Goal: Task Accomplishment & Management: Complete application form

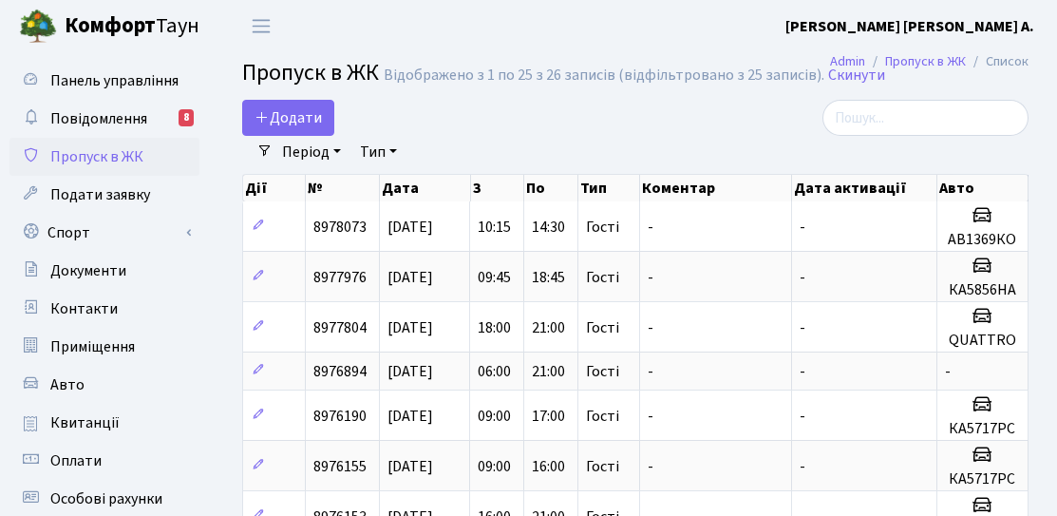
select select "25"
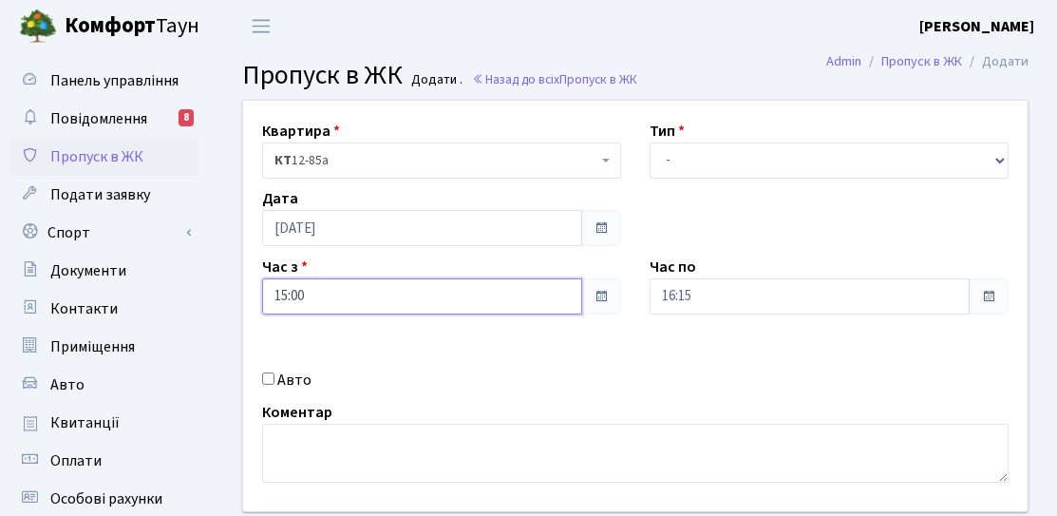
click at [355, 308] on input "15:00" at bounding box center [422, 296] width 320 height 36
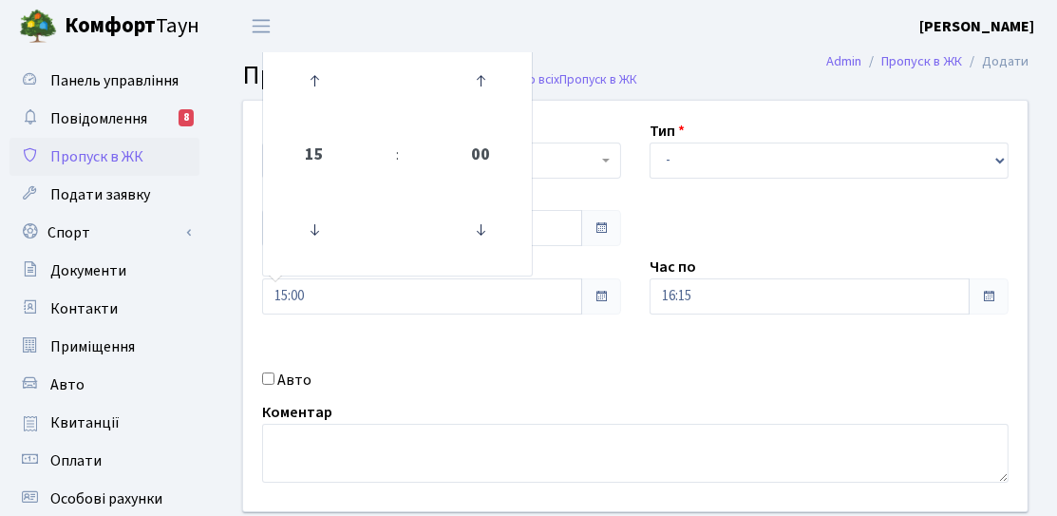
click at [512, 339] on div "Квартира <b>КТ</b>&nbsp;&nbsp;&nbsp;&nbsp;12-85а КТ 12-85а Тип - Доставка Таксі…" at bounding box center [635, 306] width 813 height 410
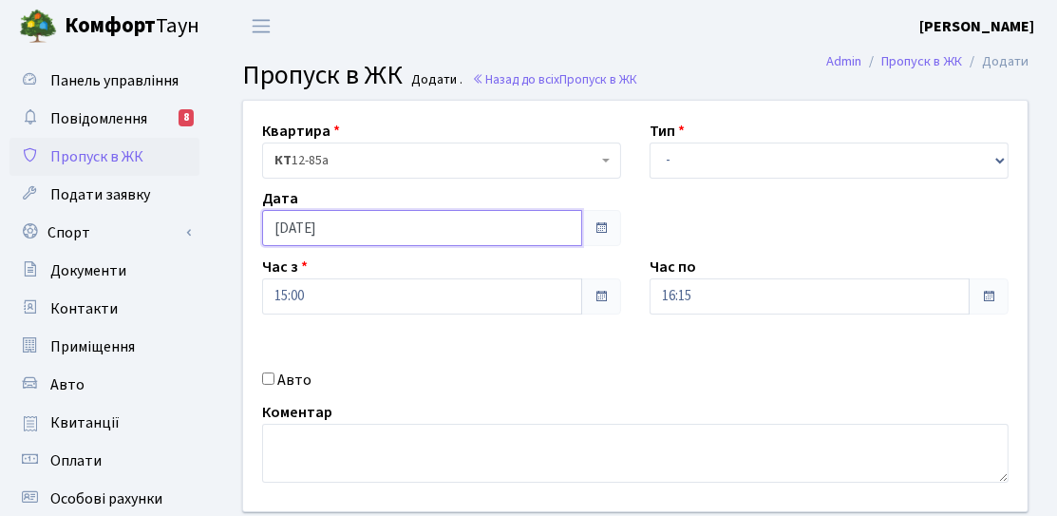
click at [393, 237] on input "[DATE]" at bounding box center [422, 228] width 320 height 36
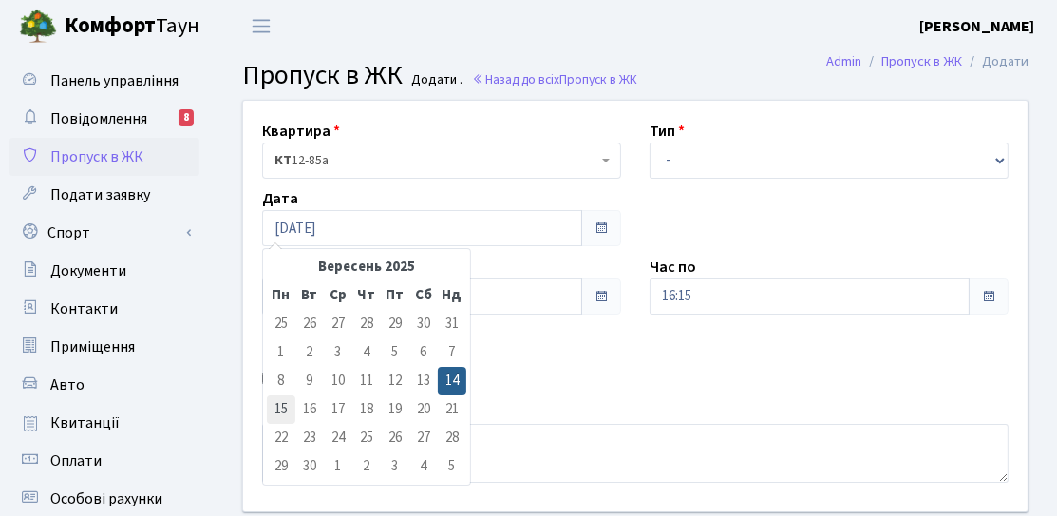
click at [271, 409] on td "15" at bounding box center [281, 409] width 28 height 28
type input "[DATE]"
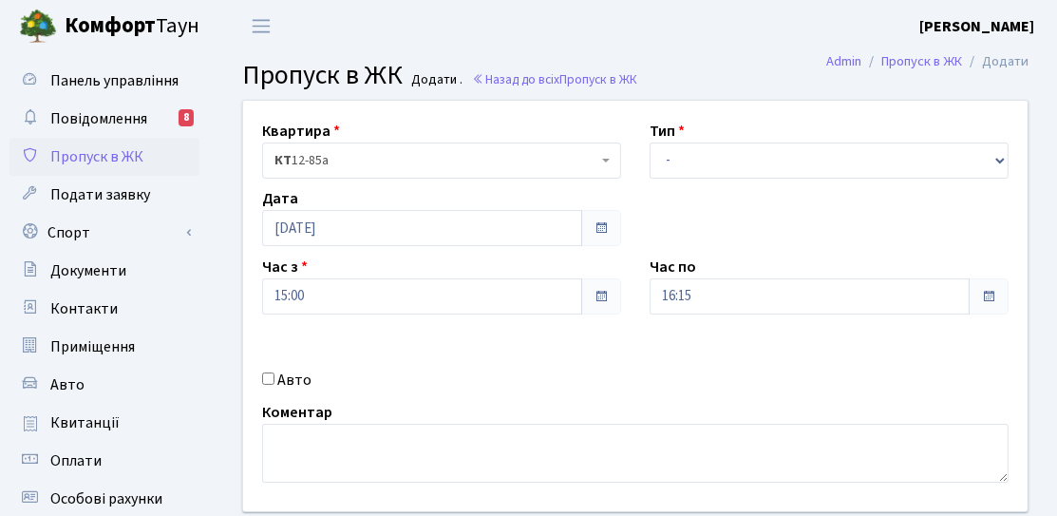
drag, startPoint x: 741, startPoint y: 195, endPoint x: 736, endPoint y: 185, distance: 10.6
click at [741, 194] on div "Квартира <b>КТ</b>&nbsp;&nbsp;&nbsp;&nbsp;12-85а КТ 12-85а Тип - Доставка Таксі…" at bounding box center [635, 306] width 813 height 410
drag, startPoint x: 737, startPoint y: 165, endPoint x: 736, endPoint y: 177, distance: 11.4
click at [737, 165] on select "- Доставка Таксі Гості Сервіс" at bounding box center [829, 160] width 359 height 36
select select "3"
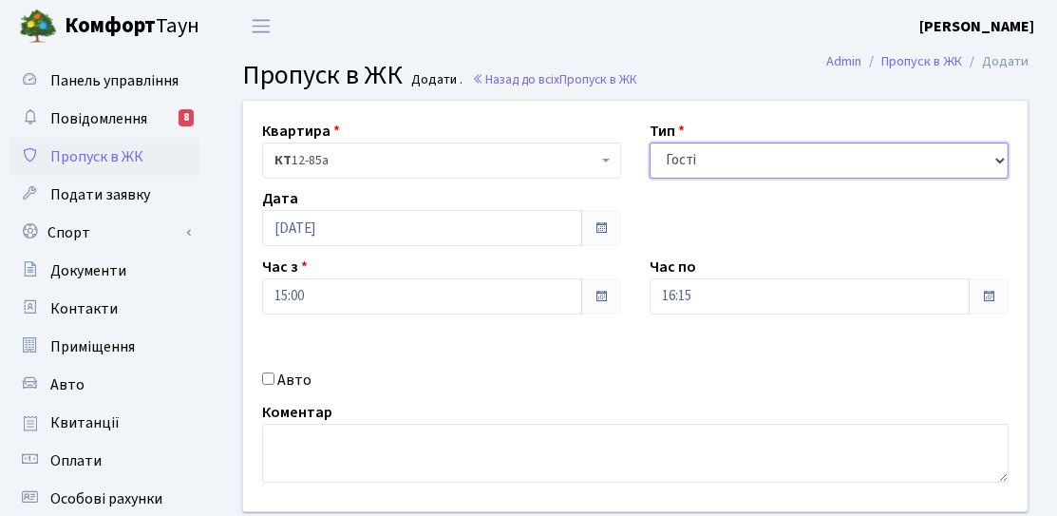
click at [650, 142] on select "- Доставка Таксі Гості Сервіс" at bounding box center [829, 160] width 359 height 36
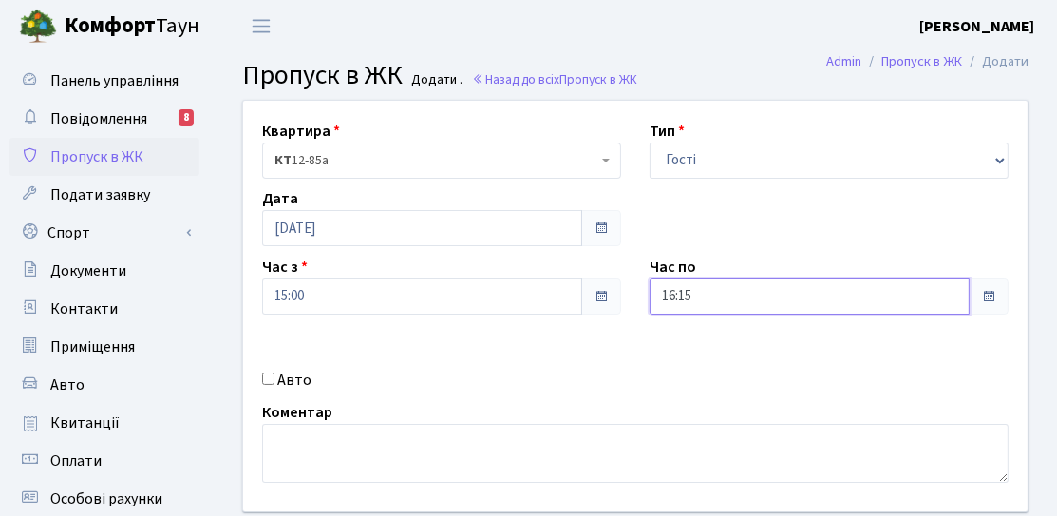
click at [694, 312] on input "16:15" at bounding box center [810, 296] width 320 height 36
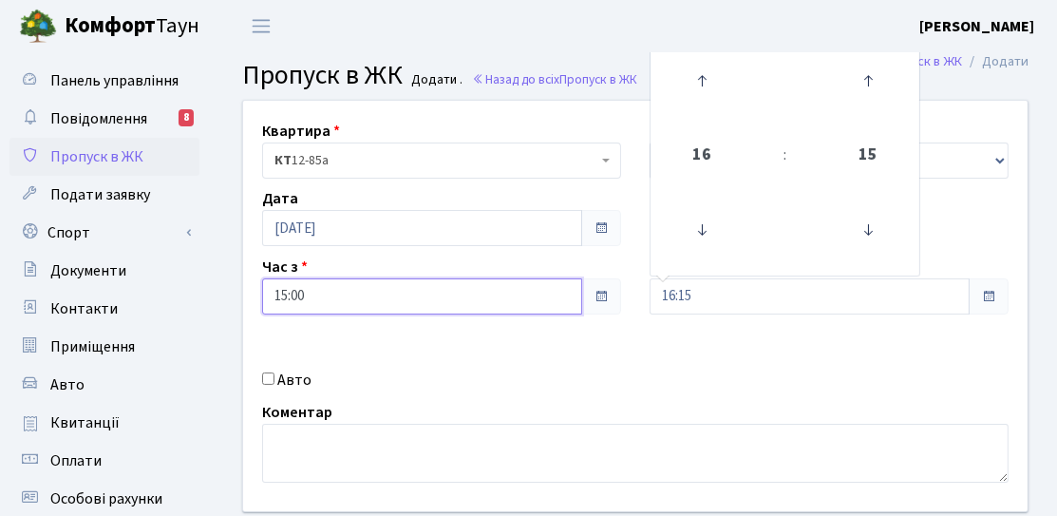
click at [396, 293] on input "15:00" at bounding box center [422, 296] width 320 height 36
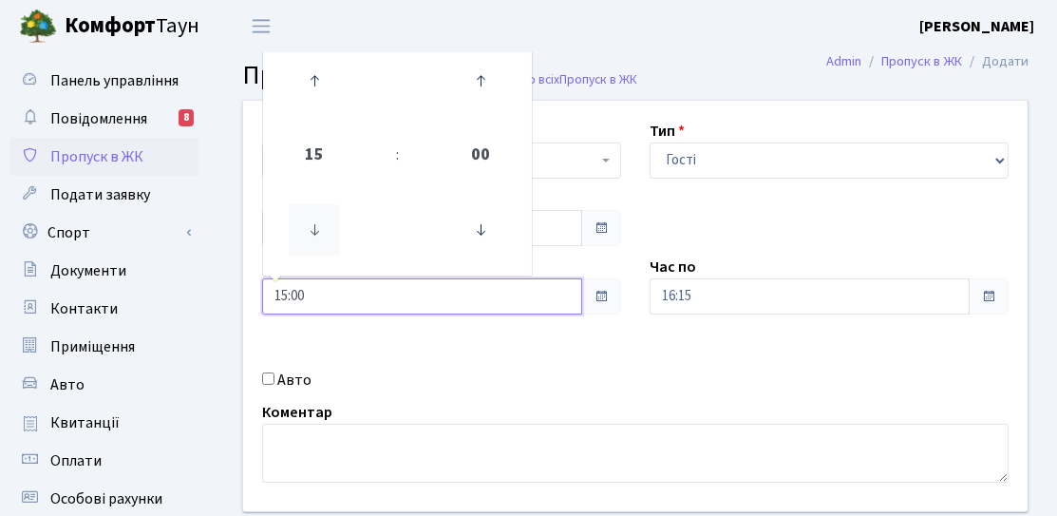
click at [321, 230] on icon at bounding box center [314, 229] width 51 height 51
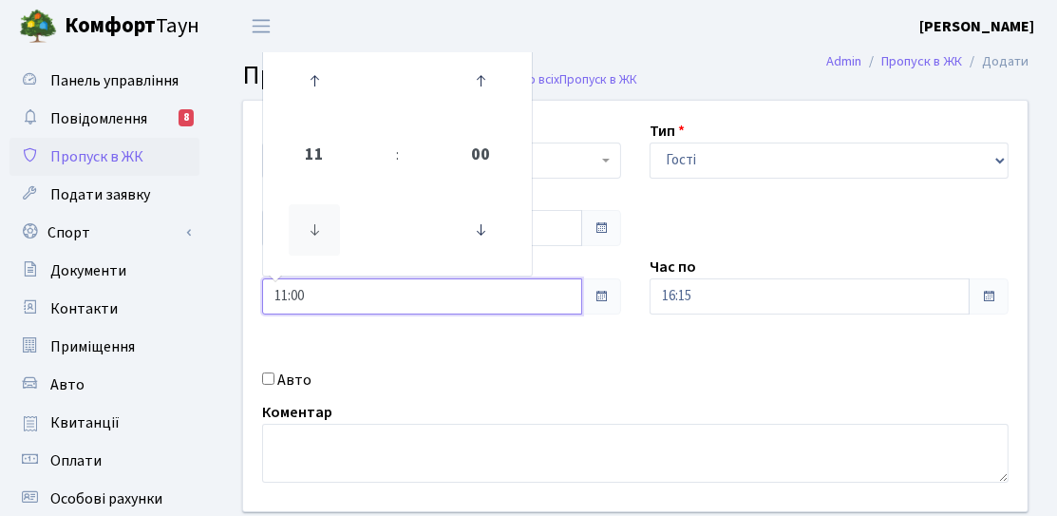
type input "10:00"
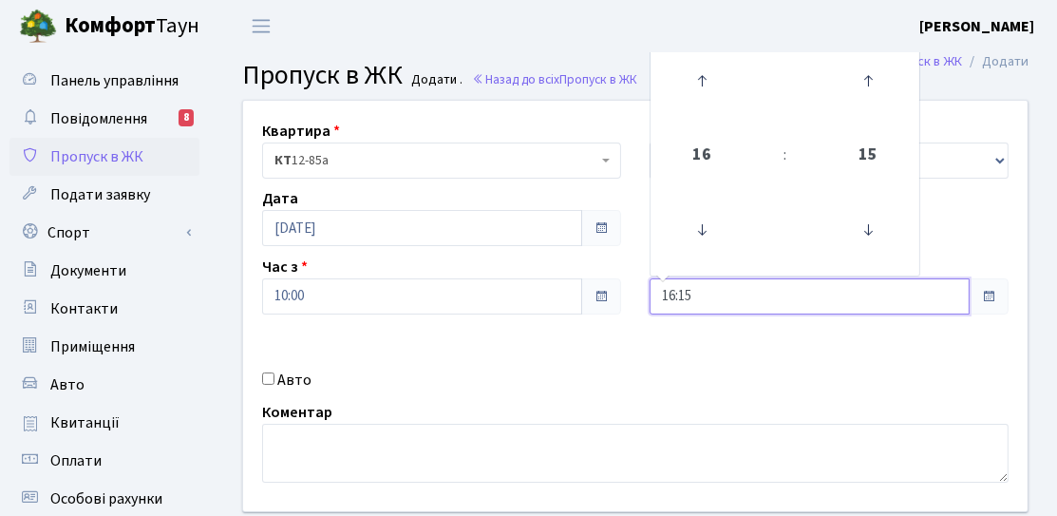
click at [781, 288] on input "16:15" at bounding box center [810, 296] width 320 height 36
click at [701, 88] on icon at bounding box center [701, 80] width 51 height 51
type input "17:15"
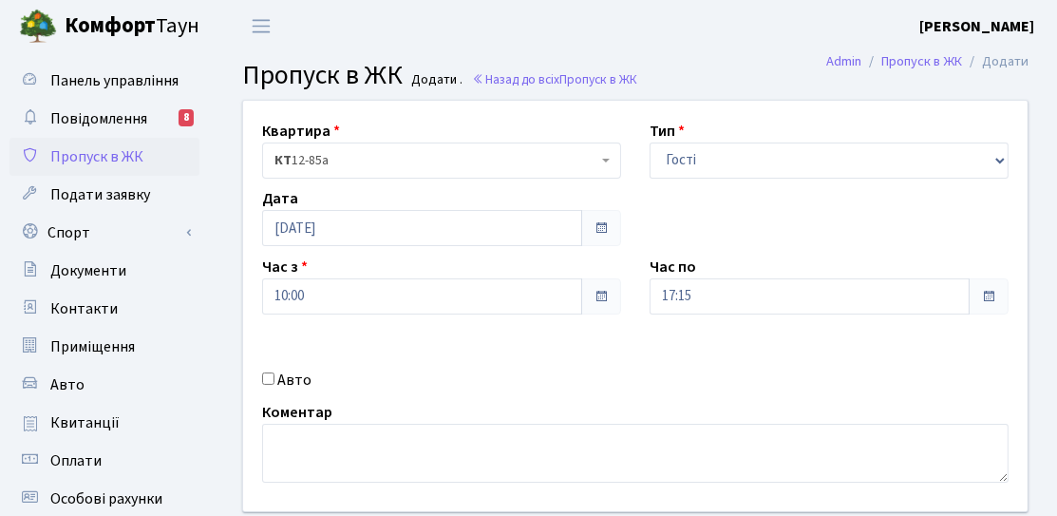
drag, startPoint x: 576, startPoint y: 370, endPoint x: 270, endPoint y: 388, distance: 306.4
click at [575, 370] on div "Авто" at bounding box center [442, 380] width 388 height 23
click at [241, 385] on div "Квартира <b>КТ</b>&nbsp;&nbsp;&nbsp;&nbsp;12-85а КТ 12-85а Тип - Доставка Таксі…" at bounding box center [635, 306] width 813 height 410
click at [279, 381] on label "Авто" at bounding box center [294, 380] width 34 height 23
click at [275, 381] on input "Авто" at bounding box center [268, 378] width 12 height 12
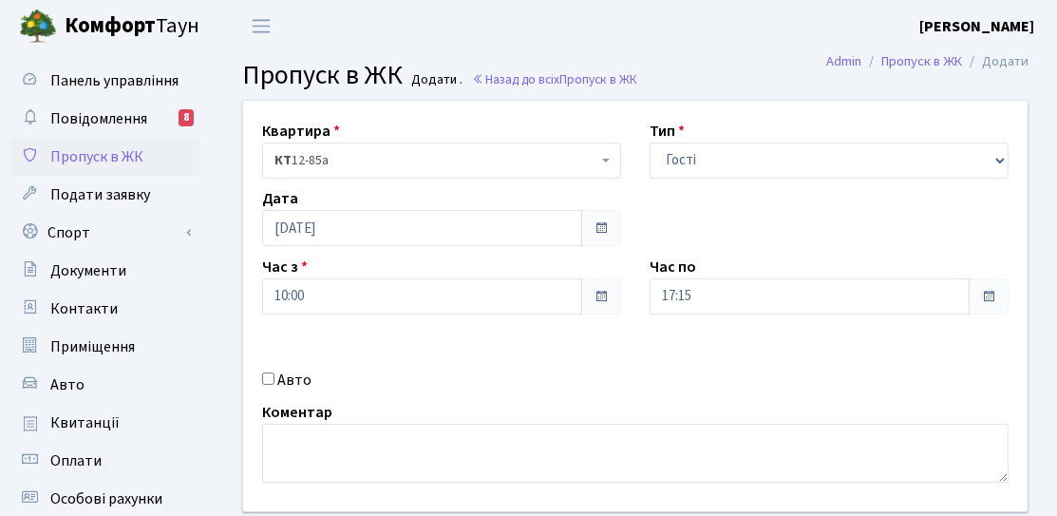
checkbox input "true"
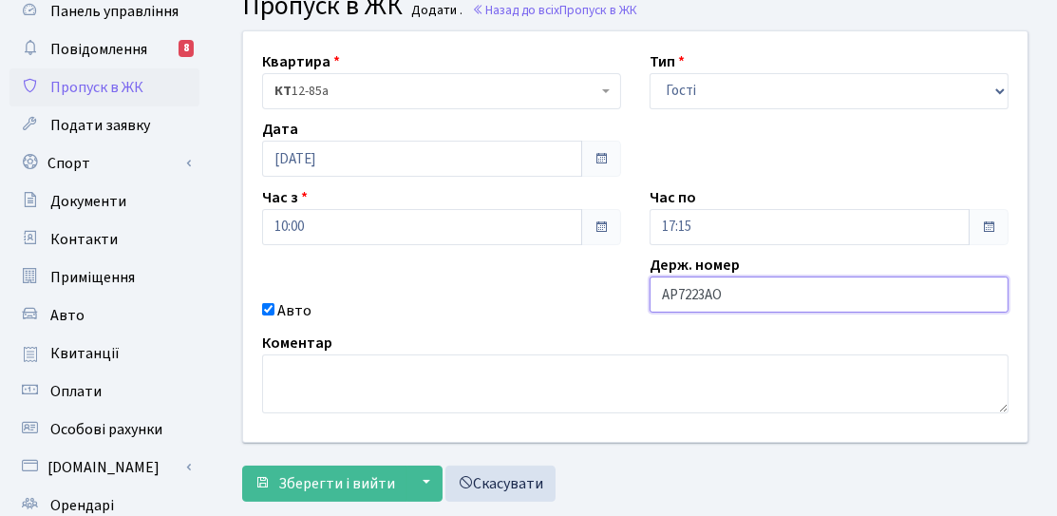
scroll to position [95, 0]
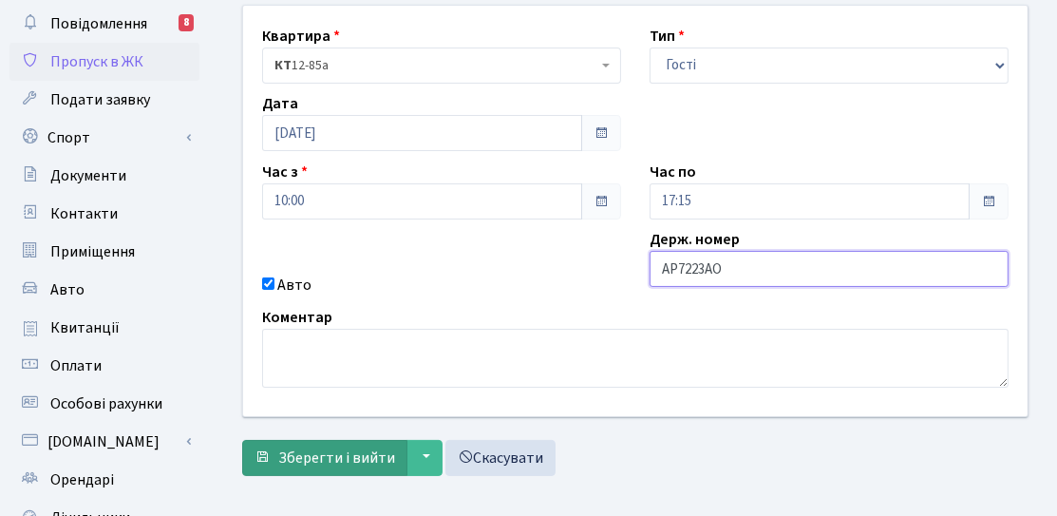
type input "АР7223АО"
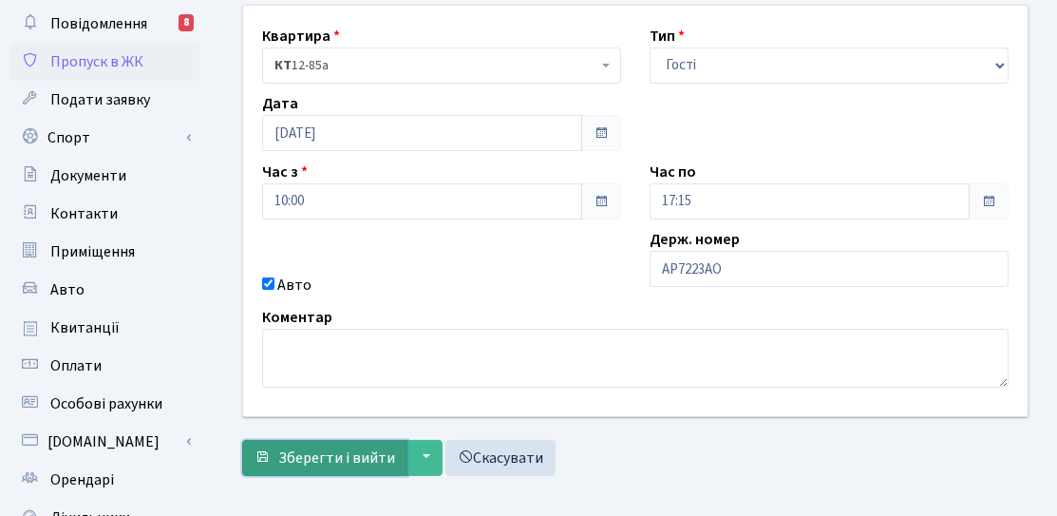
click at [399, 448] on button "Зберегти і вийти" at bounding box center [324, 458] width 165 height 36
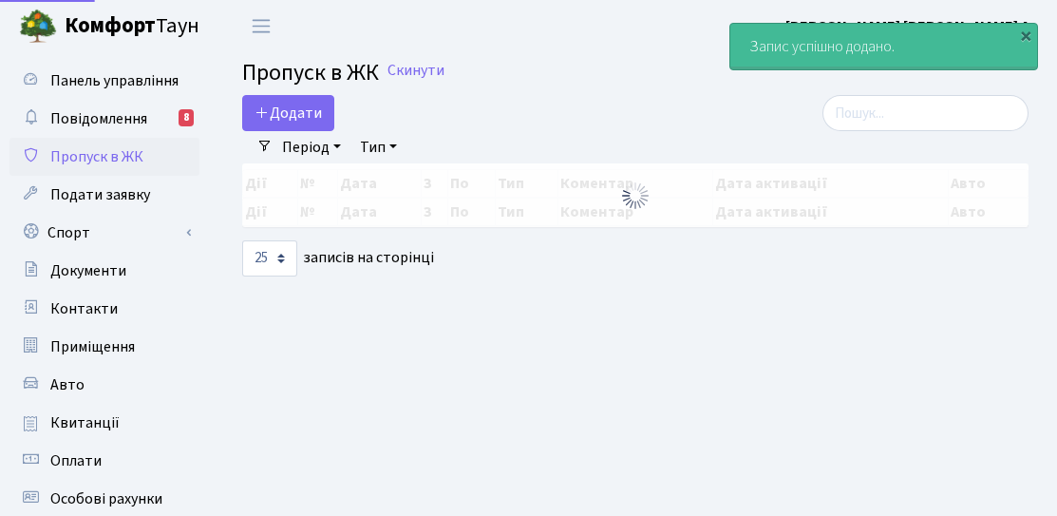
select select "25"
